Goal: Navigation & Orientation: Find specific page/section

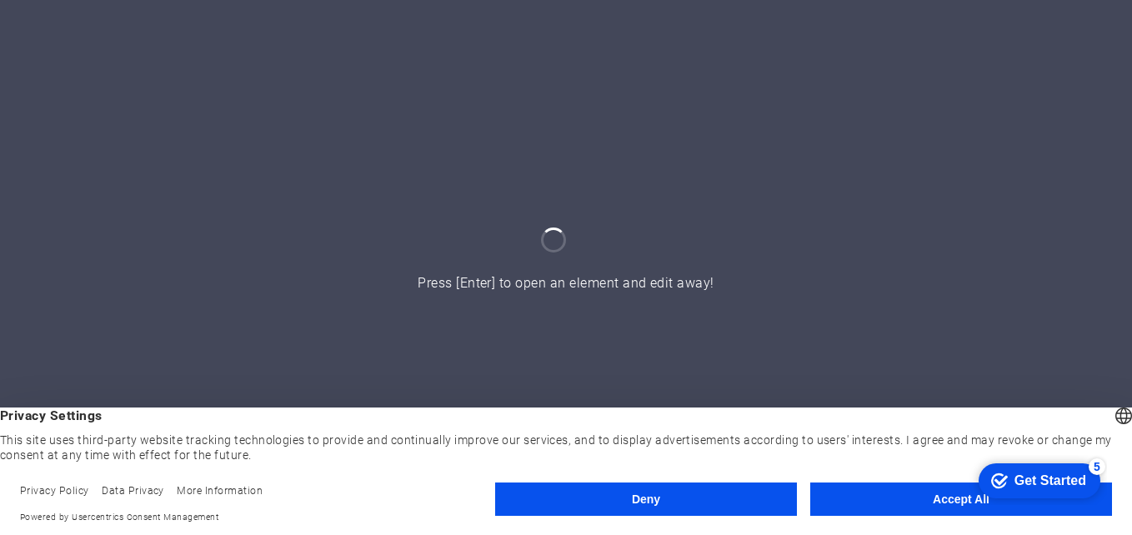
click at [893, 483] on button "Accept All" at bounding box center [961, 499] width 302 height 33
